Goal: Check status

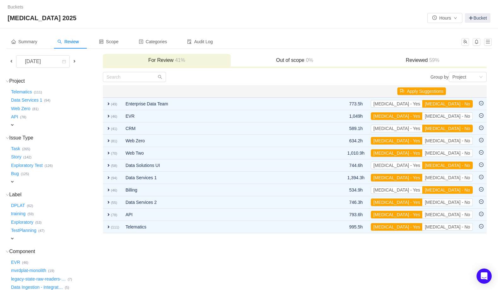
click at [115, 252] on td "Group by Project You will see tickets here after they were marked as out of sco…" at bounding box center [294, 229] width 384 height 314
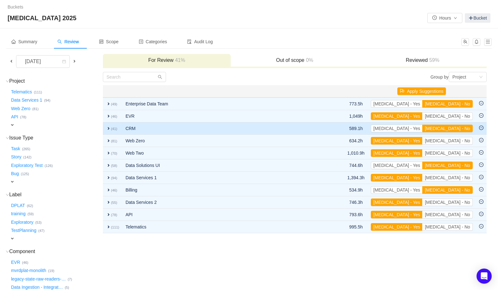
click at [107, 129] on span "expand" at bounding box center [108, 128] width 5 height 5
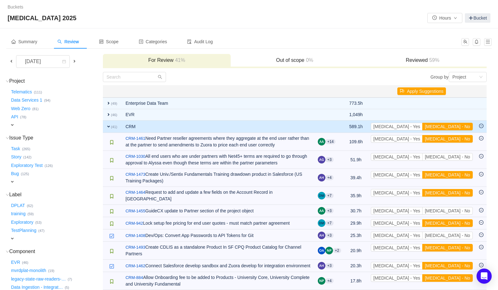
click at [109, 127] on span "expand" at bounding box center [108, 126] width 5 height 5
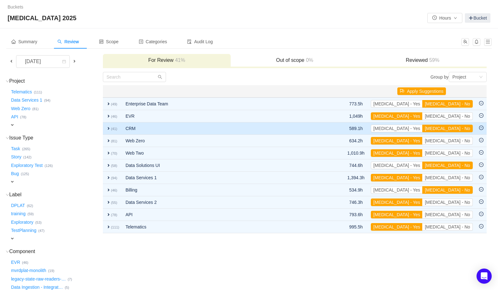
click at [109, 128] on span "expand" at bounding box center [108, 128] width 5 height 5
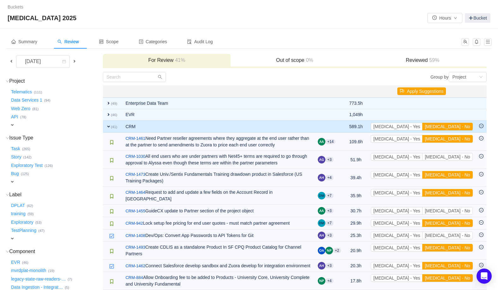
click at [108, 127] on span "expand" at bounding box center [108, 126] width 5 height 5
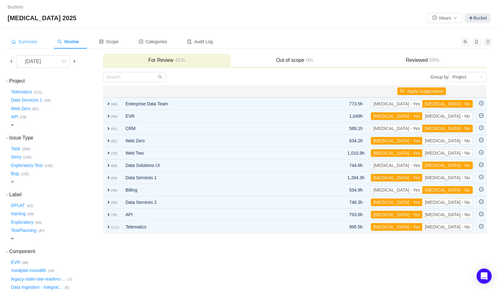
click at [26, 41] on span "Summary" at bounding box center [24, 41] width 26 height 5
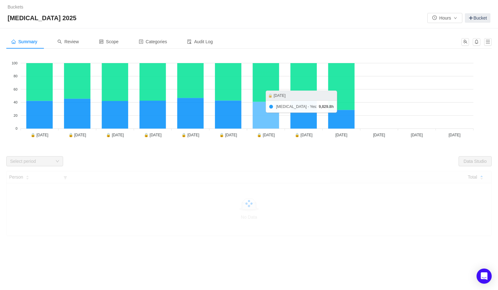
drag, startPoint x: 254, startPoint y: 118, endPoint x: 276, endPoint y: 117, distance: 21.1
click at [268, 118] on icon "[MEDICAL_DATA] - Yes [MEDICAL_DATA] - No 100 100 80 80 60 60 40 40 20 20 0 0 🔒 …" at bounding box center [248, 101] width 485 height 95
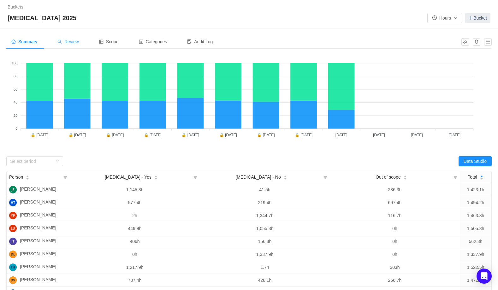
click at [78, 42] on span "Review" at bounding box center [67, 41] width 21 height 5
